Goal: Download file/media

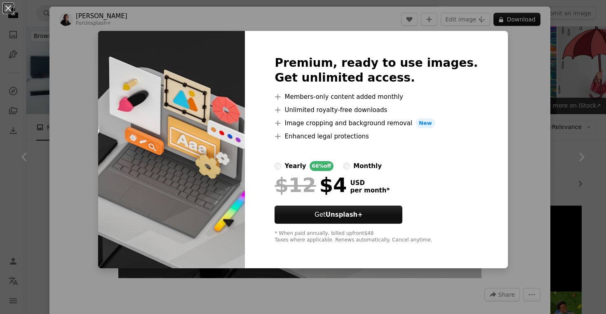
scroll to position [612, 0]
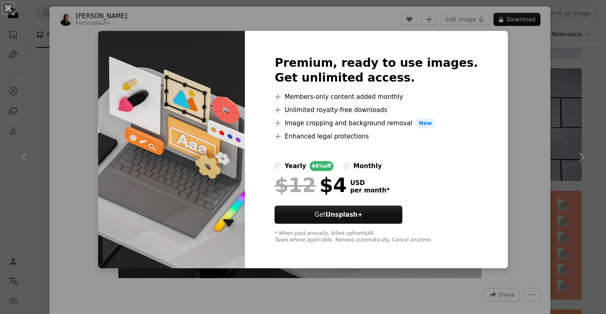
click at [489, 150] on div "An X shape Premium, ready to use images. Get unlimited access. A plus sign Memb…" at bounding box center [303, 157] width 606 height 314
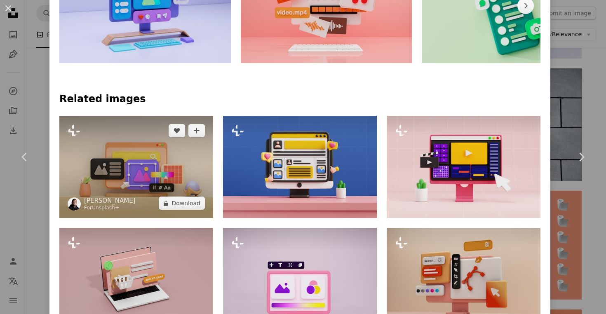
scroll to position [487, 0]
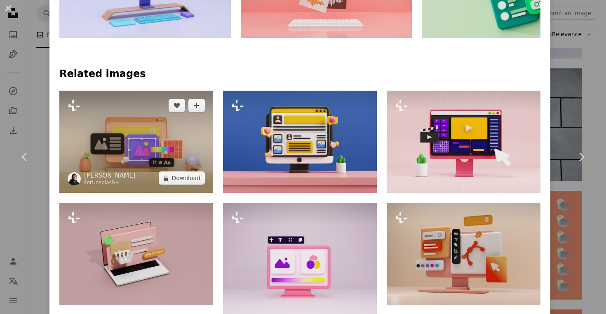
click at [154, 145] on img at bounding box center [136, 142] width 154 height 102
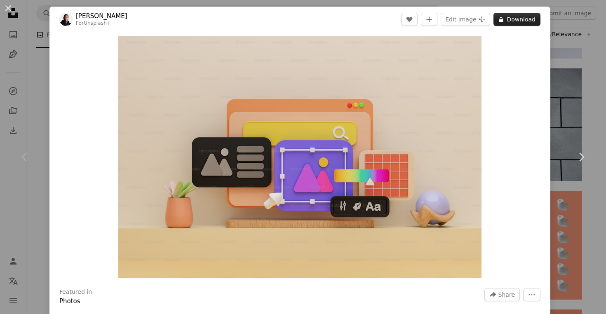
click at [530, 22] on button "A lock Download" at bounding box center [516, 19] width 47 height 13
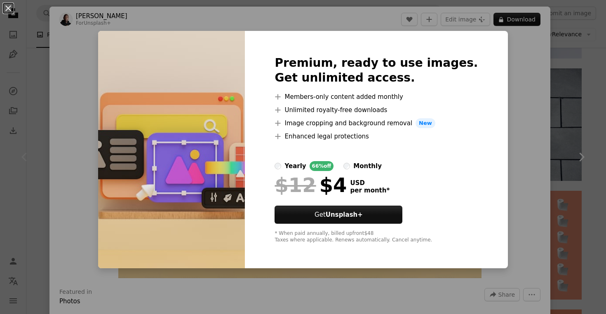
click at [514, 87] on div "An X shape Premium, ready to use images. Get unlimited access. A plus sign Memb…" at bounding box center [303, 157] width 606 height 314
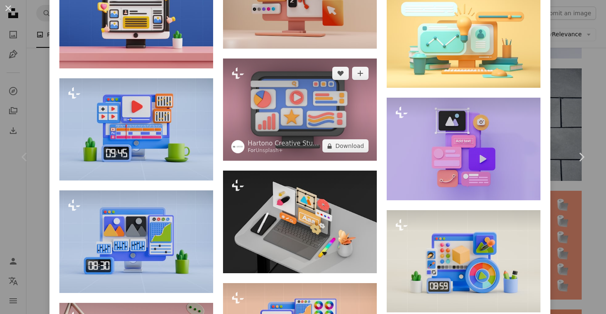
scroll to position [730, 0]
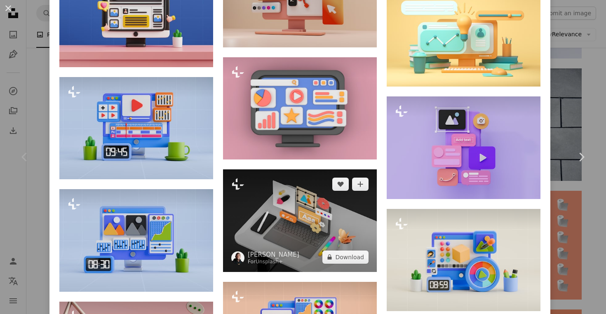
click at [327, 216] on img at bounding box center [300, 220] width 154 height 102
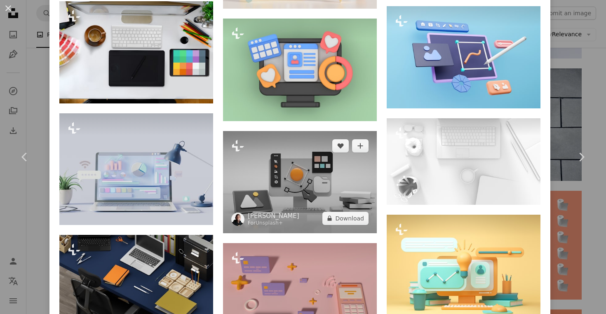
scroll to position [1347, 0]
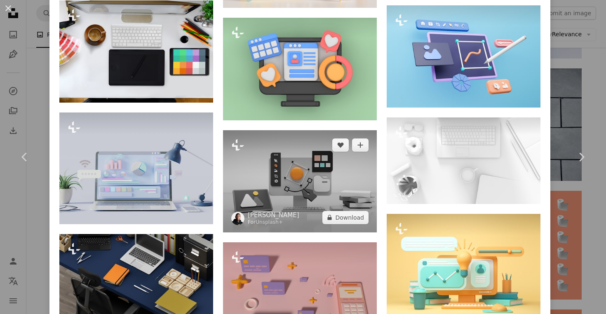
click at [299, 182] on img at bounding box center [300, 181] width 154 height 102
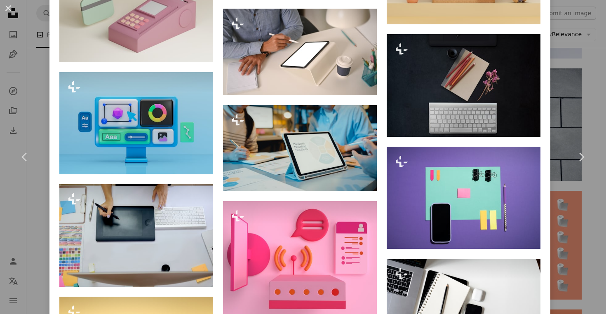
scroll to position [4750, 0]
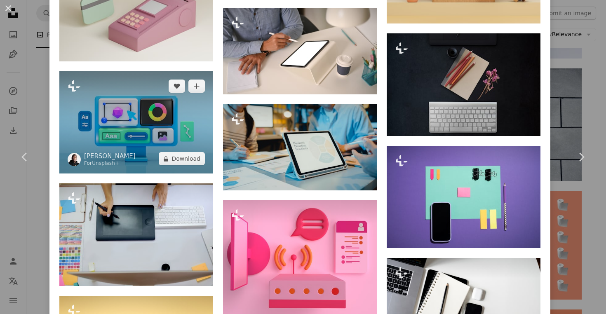
click at [145, 173] on img at bounding box center [136, 122] width 154 height 102
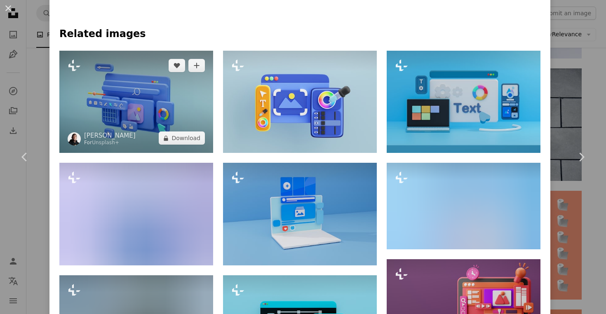
scroll to position [527, 0]
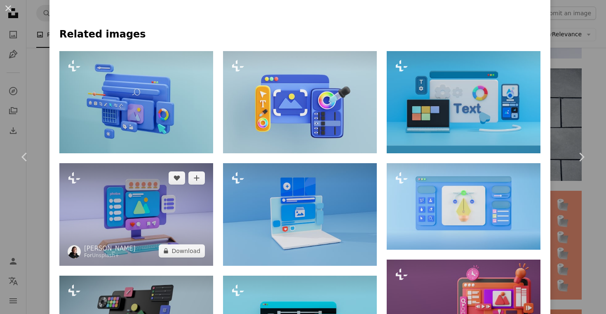
click at [151, 206] on img at bounding box center [136, 214] width 154 height 102
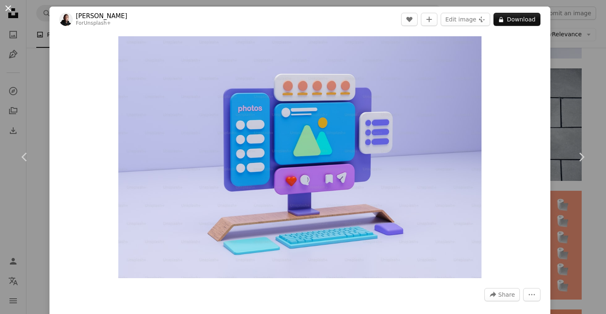
click at [12, 12] on button "An X shape" at bounding box center [8, 8] width 10 height 10
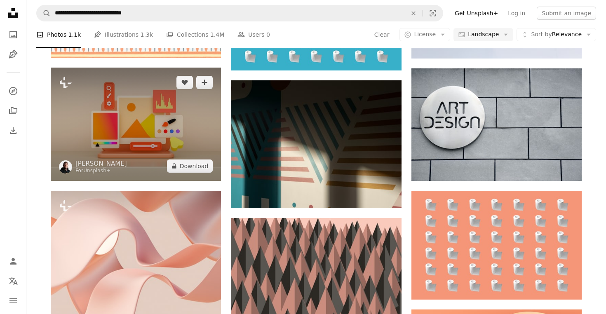
click at [132, 127] on img at bounding box center [136, 124] width 170 height 113
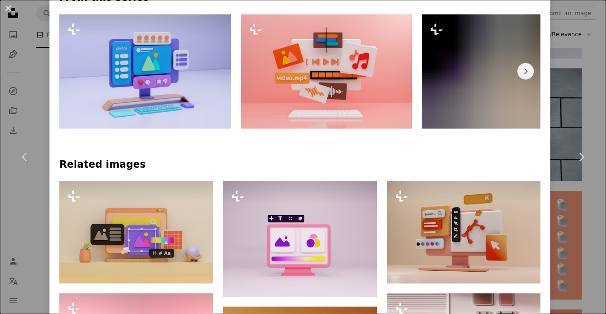
scroll to position [421, 0]
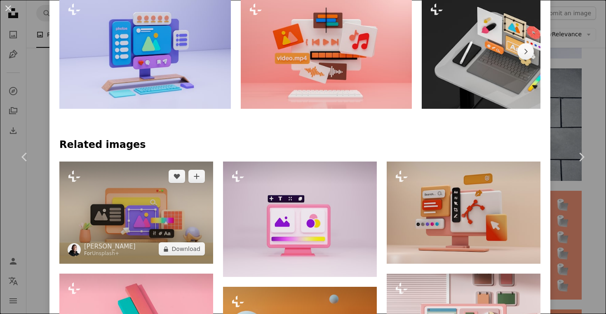
click at [171, 196] on img at bounding box center [136, 213] width 154 height 102
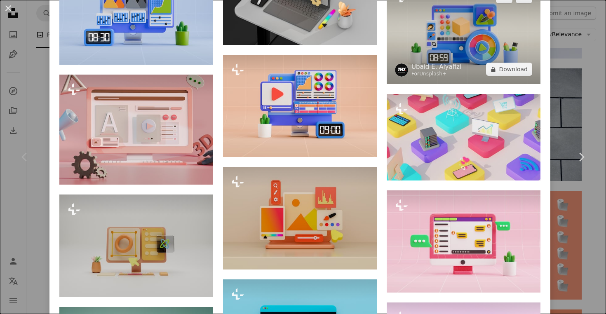
scroll to position [961, 0]
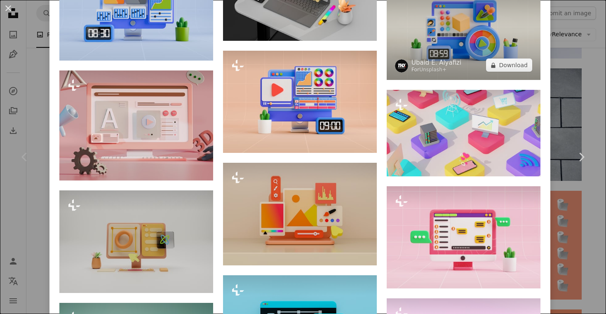
click at [452, 37] on img at bounding box center [464, 29] width 154 height 102
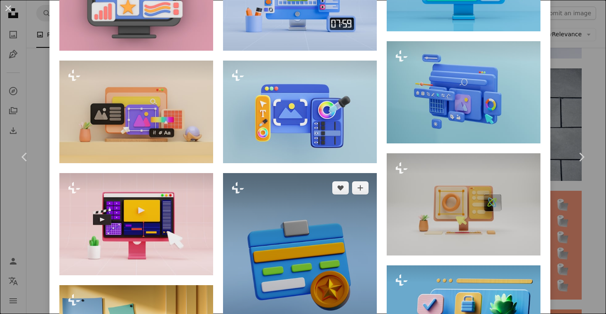
scroll to position [687, 0]
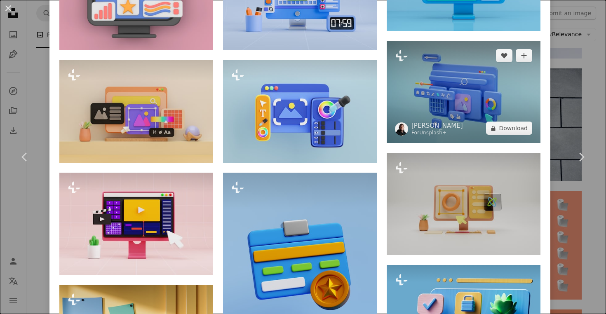
click at [445, 120] on img at bounding box center [464, 92] width 154 height 102
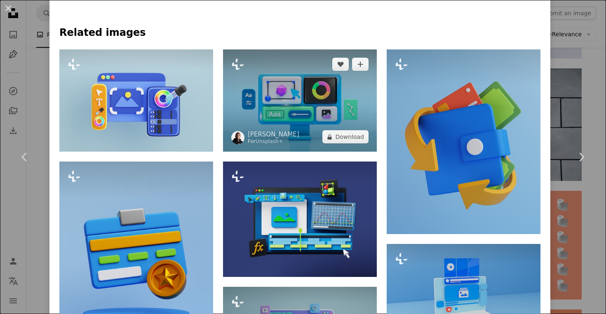
scroll to position [530, 0]
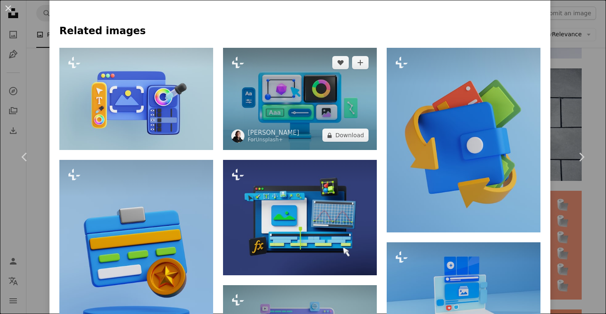
click at [307, 92] on img at bounding box center [300, 99] width 154 height 102
